Goal: Check status: Check status

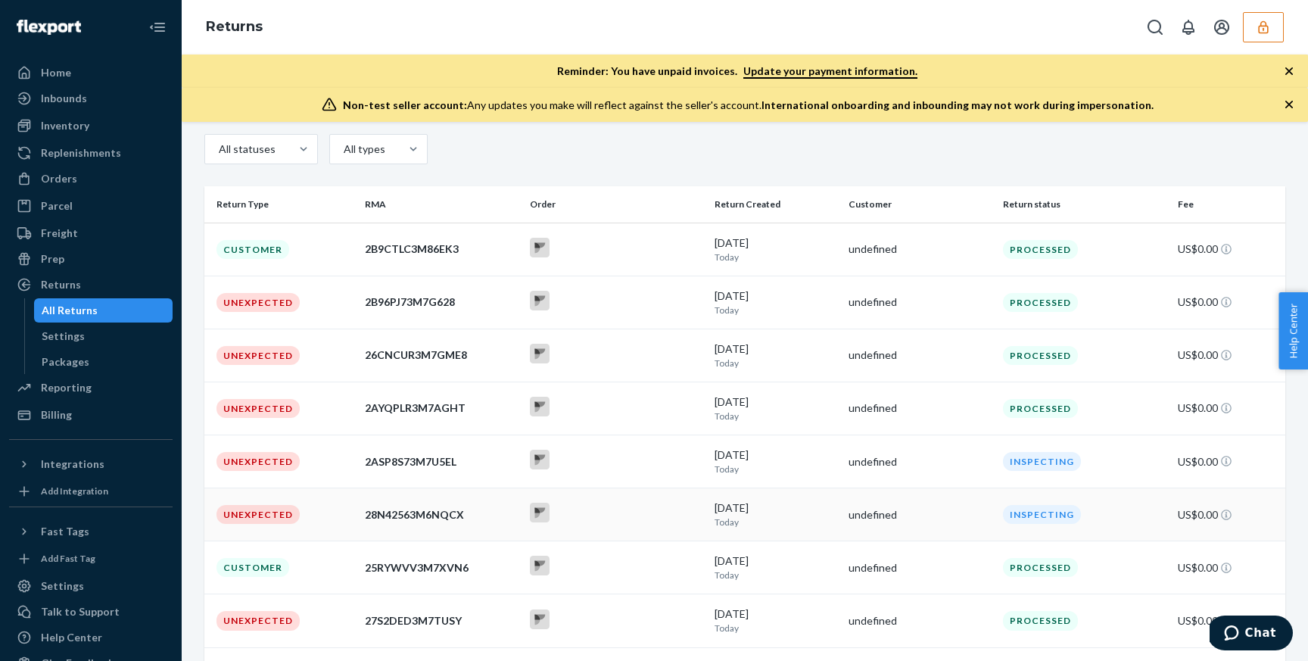
scroll to position [139, 0]
click at [817, 371] on div "[DATE] [DATE]" at bounding box center [776, 411] width 122 height 28
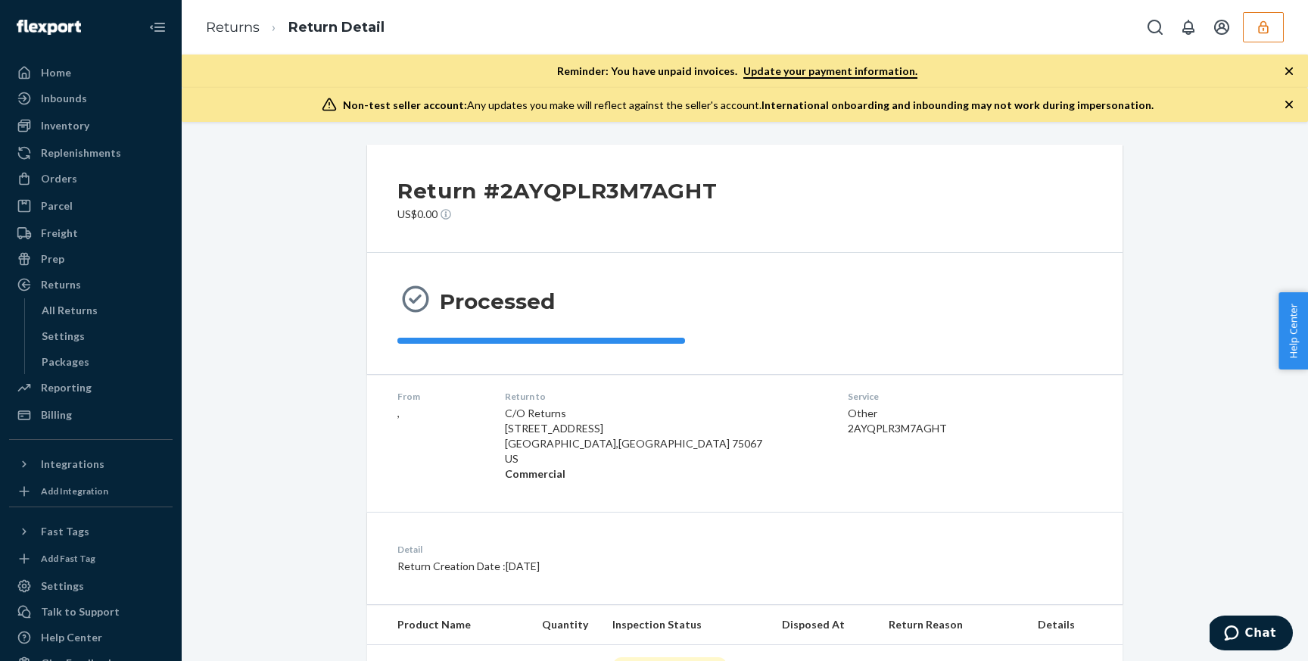
scroll to position [67, 0]
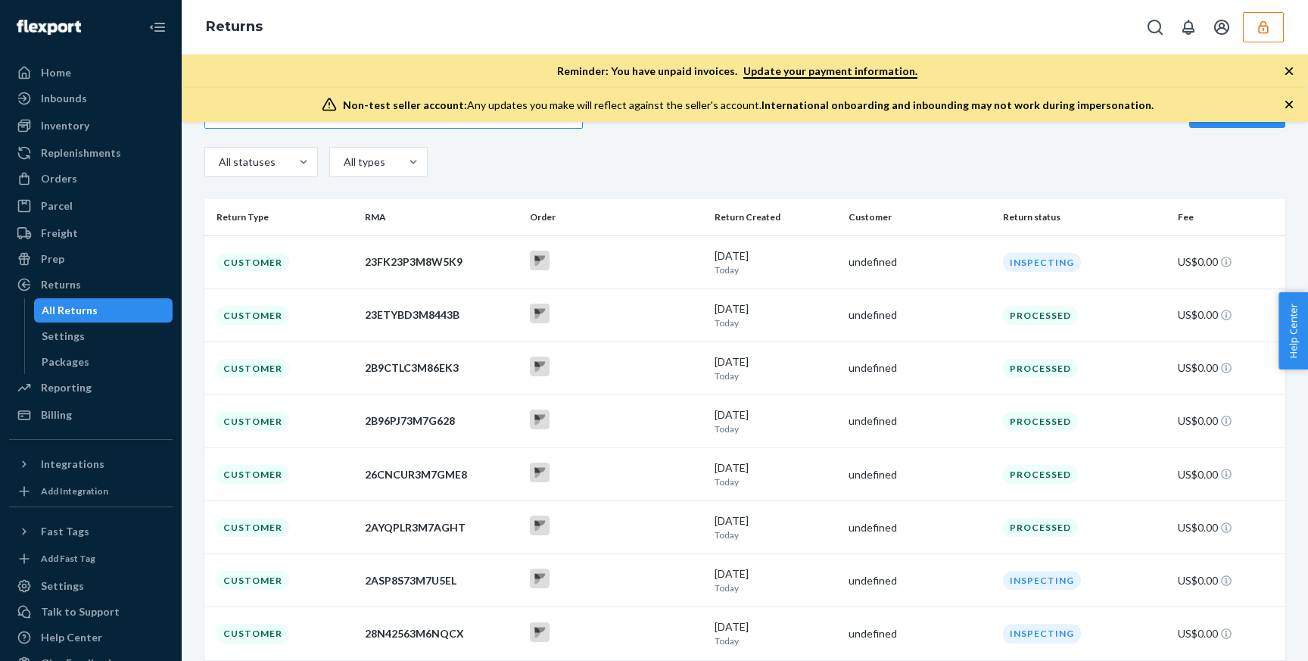
scroll to position [117, 0]
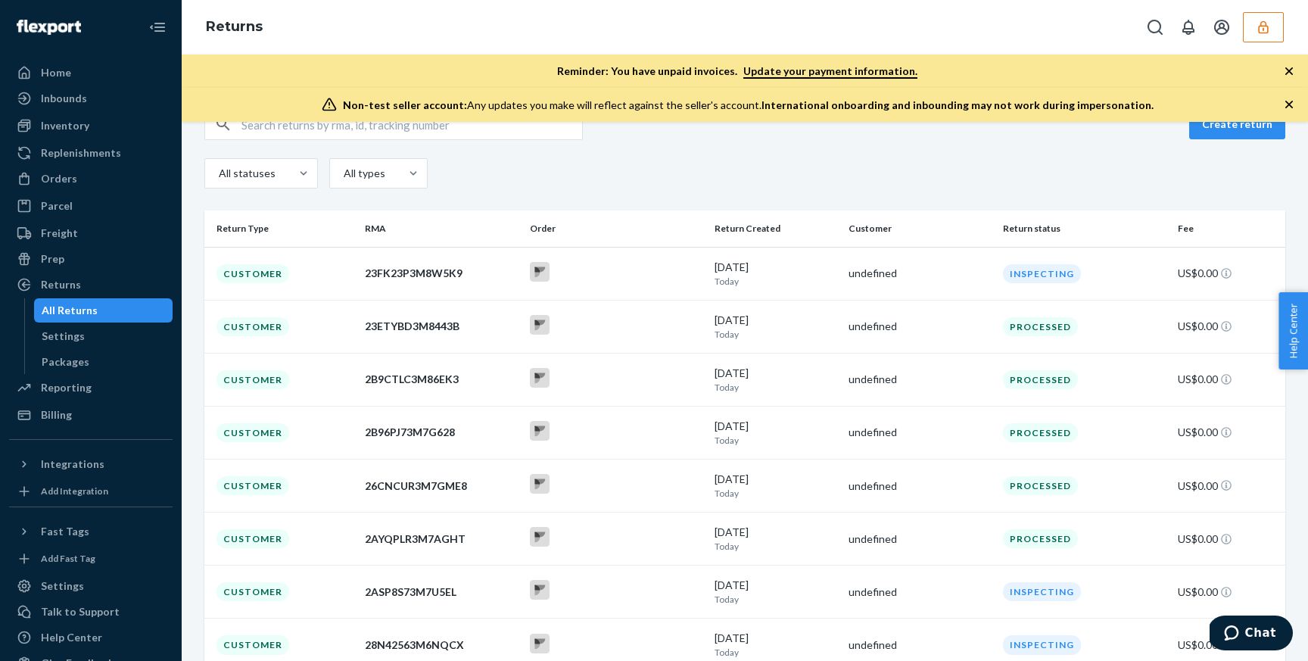
click at [714, 182] on div "All statuses All types" at bounding box center [744, 175] width 1081 height 34
